Goal: Check status: Check status

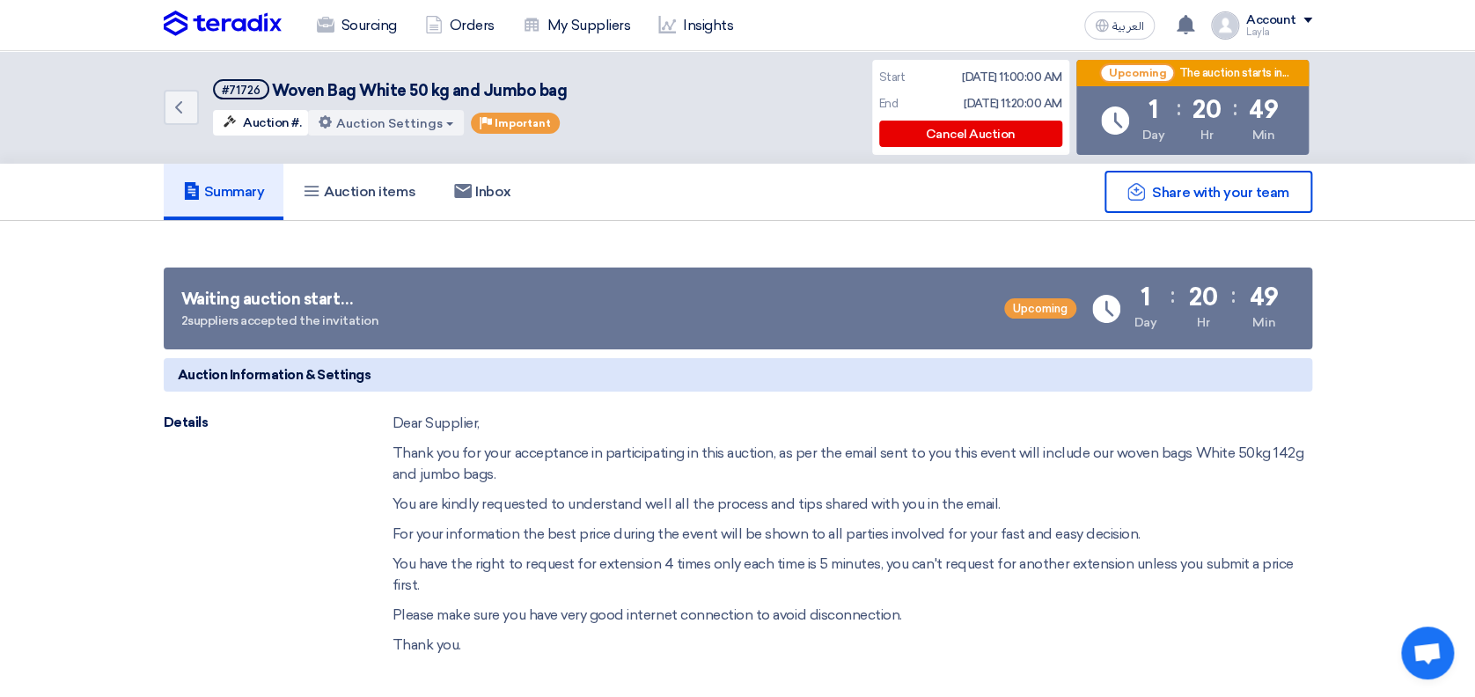
click at [1466, 216] on div "Summary Auction items Inbox" at bounding box center [737, 192] width 1475 height 57
click at [206, 15] on img at bounding box center [223, 24] width 118 height 26
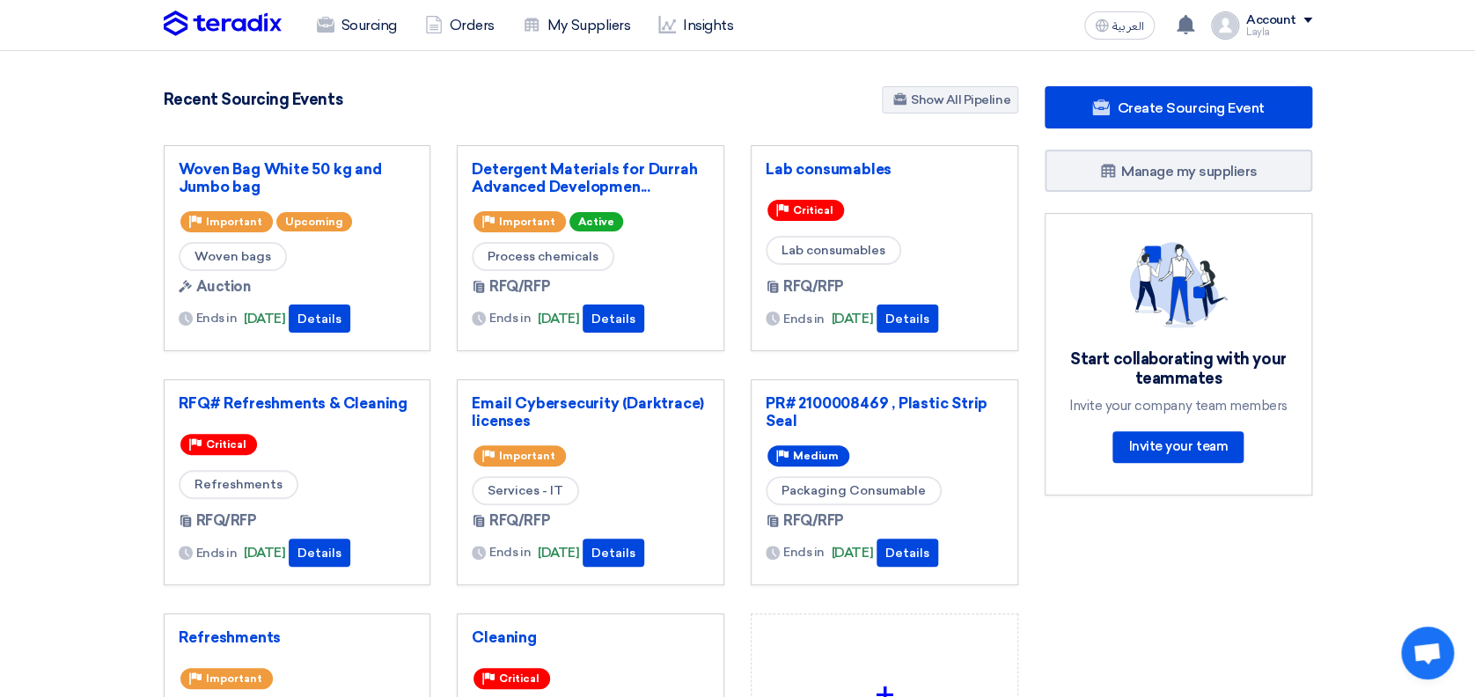
click at [109, 288] on section "5492 RFx remaining 18 Auctions remaining Create Sourcing Event" at bounding box center [737, 495] width 1475 height 888
click at [816, 173] on link "Lab consumables" at bounding box center [885, 169] width 238 height 18
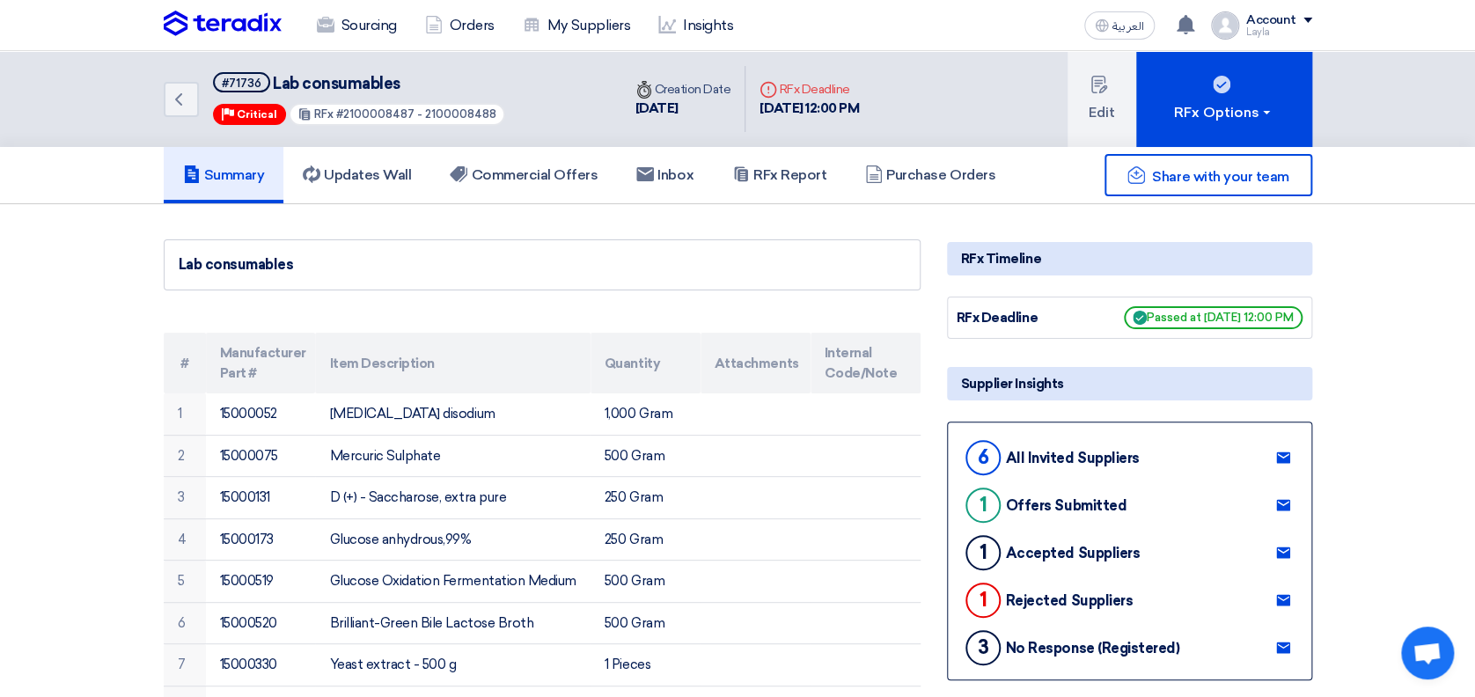
click at [540, 183] on link "Commercial Offers" at bounding box center [523, 175] width 187 height 56
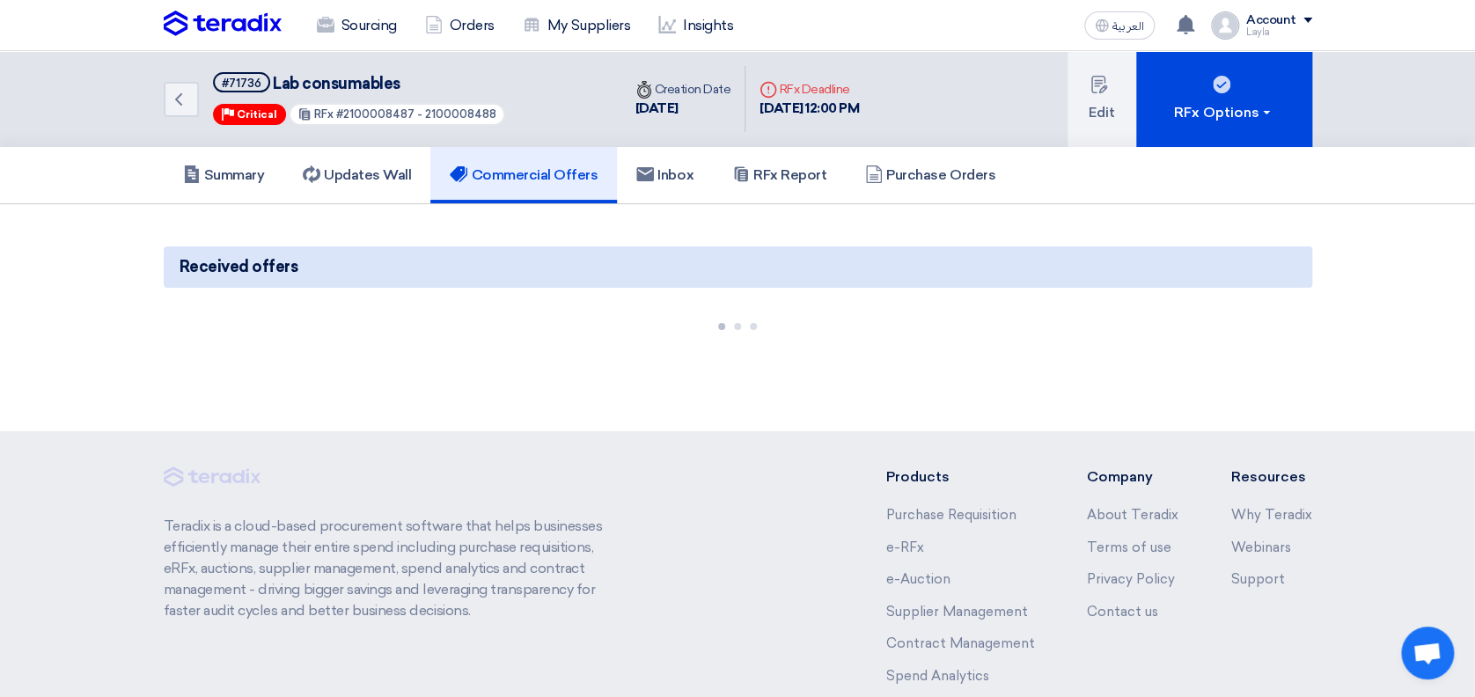
click at [90, 328] on section "Received offers" at bounding box center [737, 288] width 1475 height 168
